Goal: Task Accomplishment & Management: Manage account settings

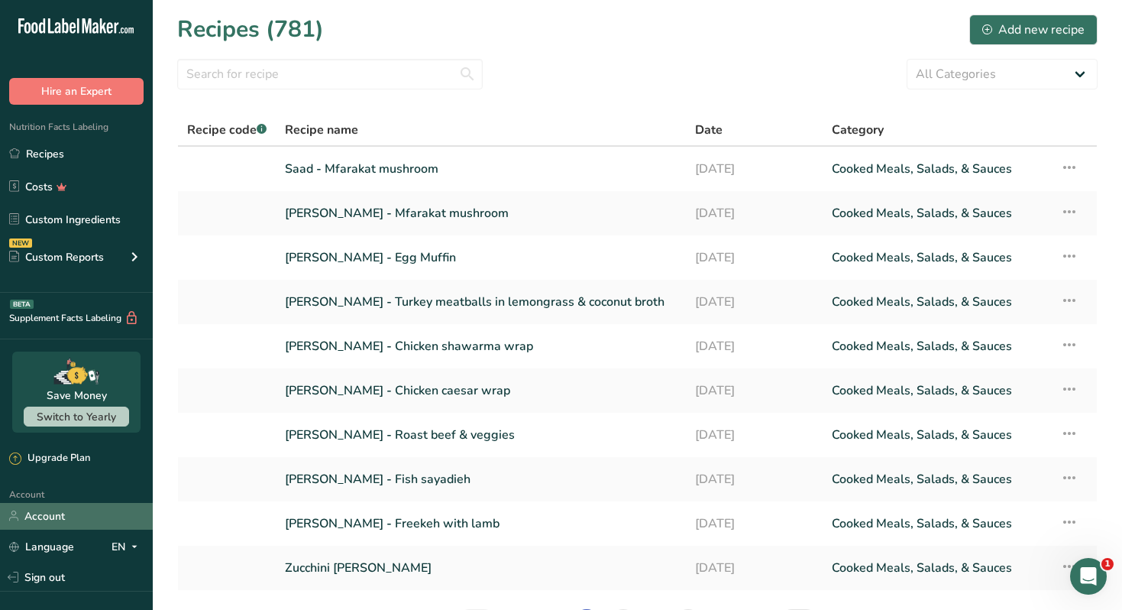
click at [53, 517] on link "Account" at bounding box center [76, 516] width 153 height 27
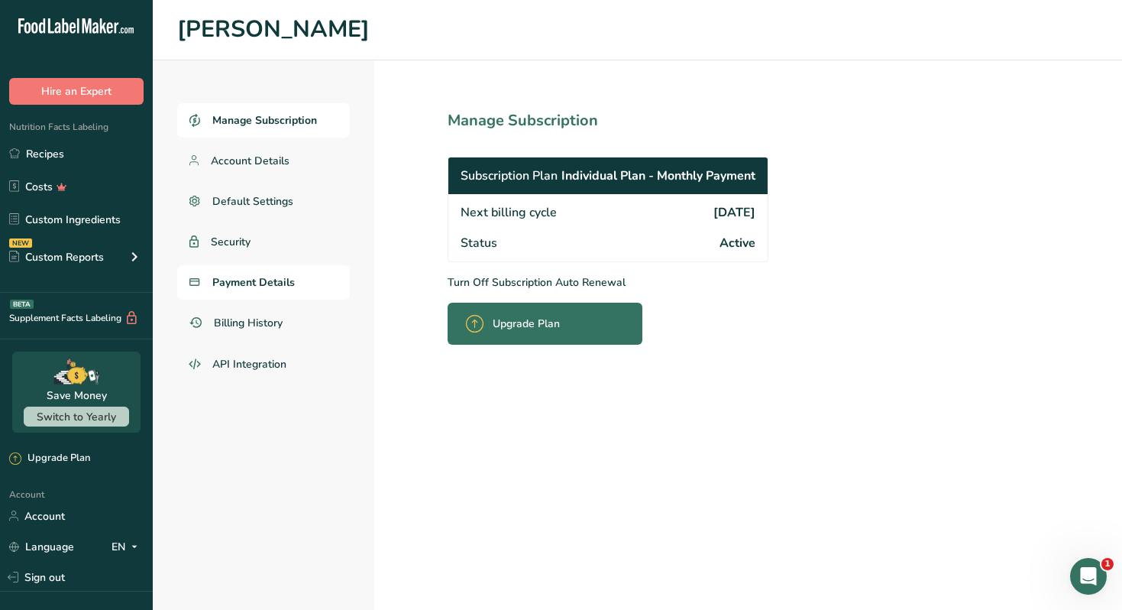
click at [261, 285] on span "Payment Details" at bounding box center [253, 282] width 83 height 16
click at [280, 285] on span "Payment Details" at bounding box center [253, 282] width 83 height 16
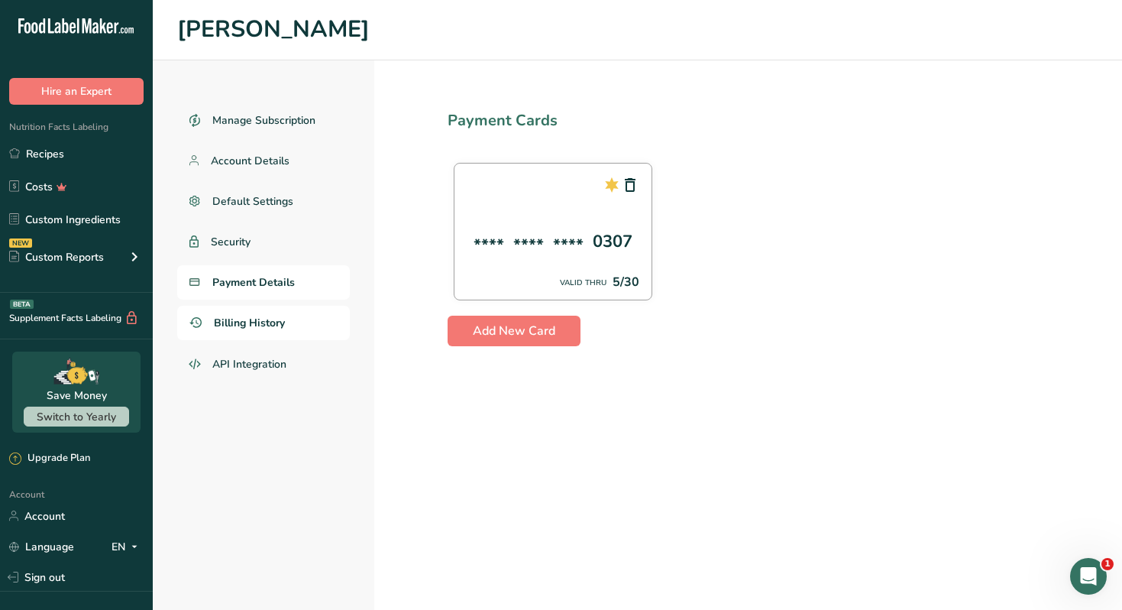
click at [294, 322] on link "Billing History" at bounding box center [263, 323] width 173 height 34
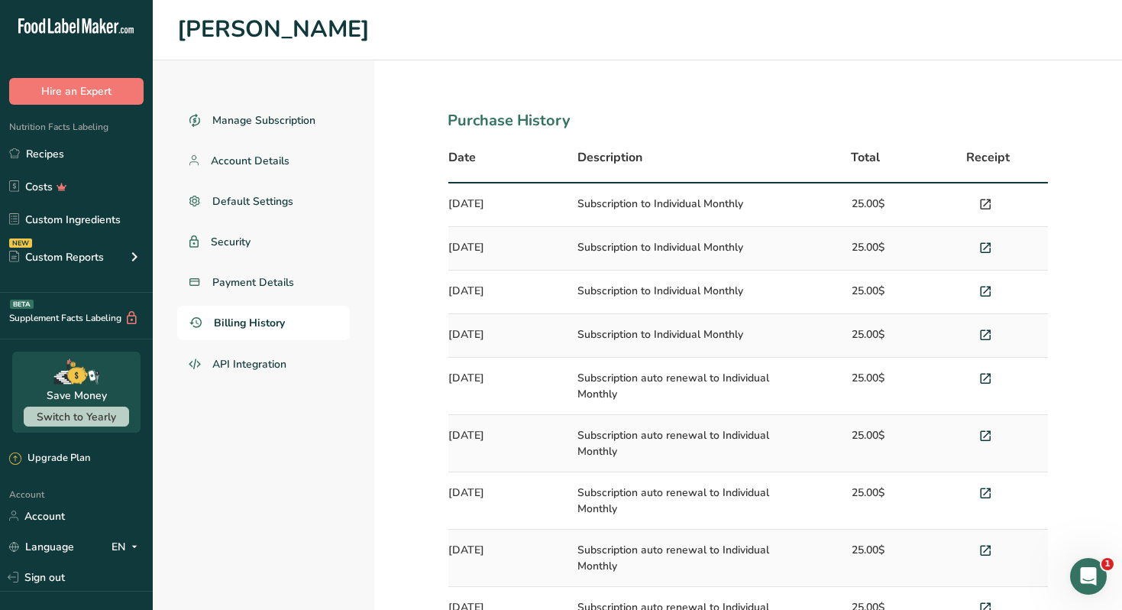
click at [990, 203] on icon at bounding box center [986, 204] width 14 height 21
